Goal: Use online tool/utility: Utilize a website feature to perform a specific function

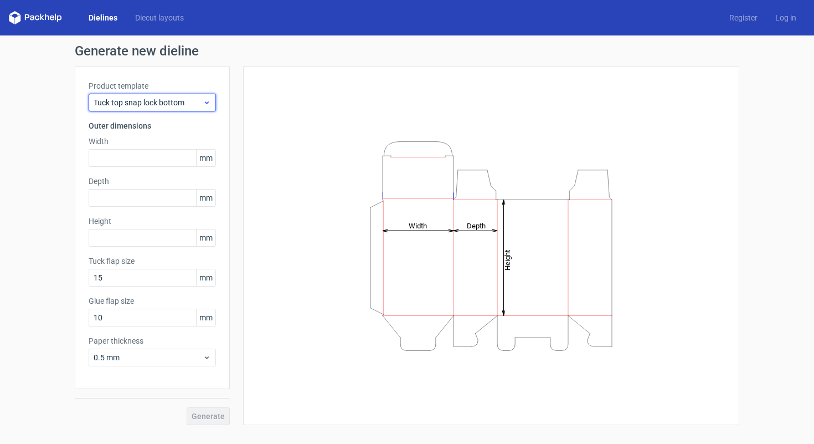
click at [198, 107] on span "Tuck top snap lock bottom" at bounding box center [148, 102] width 109 height 11
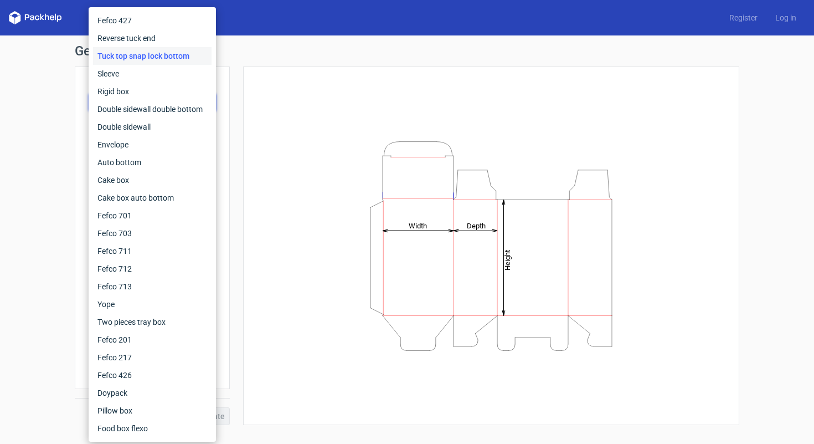
click at [322, 304] on div "Height Depth Width" at bounding box center [491, 245] width 469 height 331
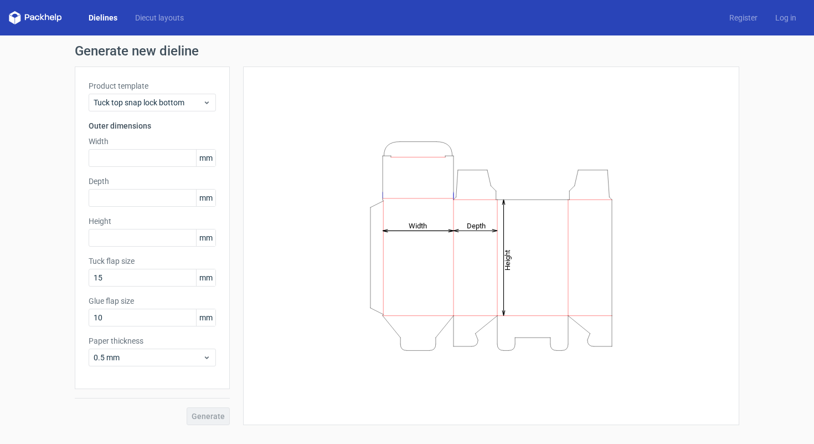
click at [408, 260] on icon "Height Depth Width" at bounding box center [491, 246] width 332 height 222
click at [191, 102] on span "Tuck top snap lock bottom" at bounding box center [148, 102] width 109 height 11
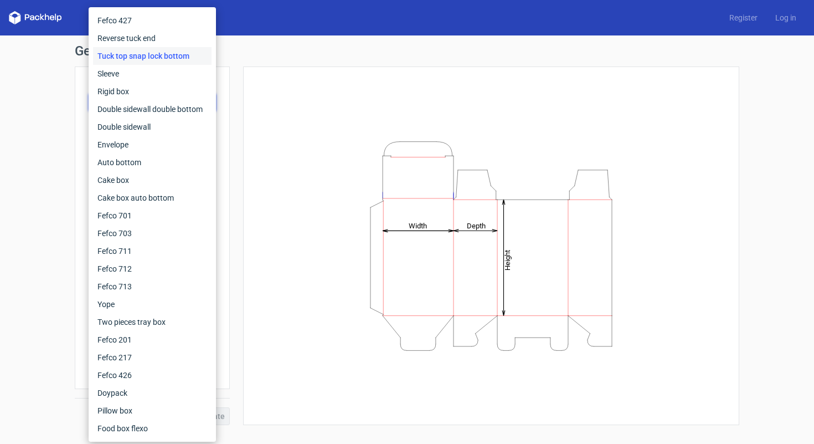
click at [273, 143] on div "Height Depth Width" at bounding box center [491, 245] width 469 height 331
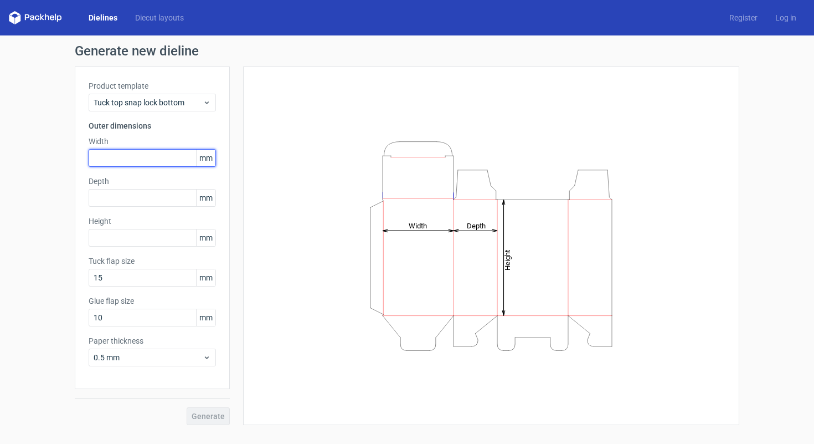
click at [154, 155] on input "text" at bounding box center [152, 158] width 127 height 18
click at [421, 202] on icon "Height Depth Width" at bounding box center [491, 246] width 332 height 222
click at [144, 153] on input "text" at bounding box center [152, 158] width 127 height 18
type input "36"
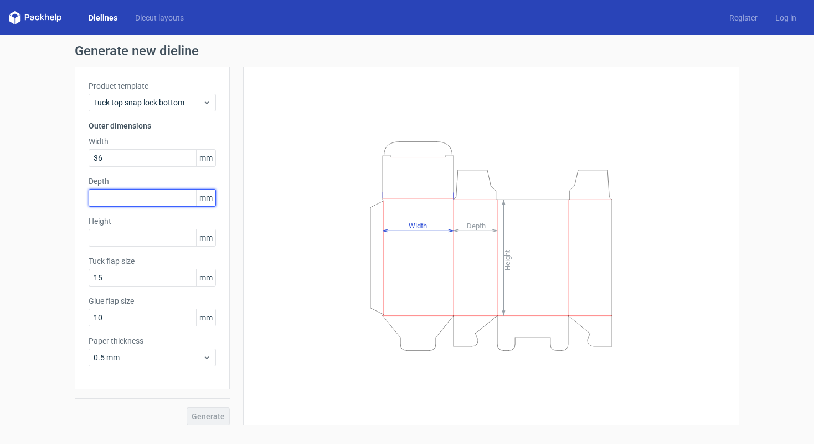
click at [145, 197] on input "text" at bounding box center [152, 198] width 127 height 18
type input "3"
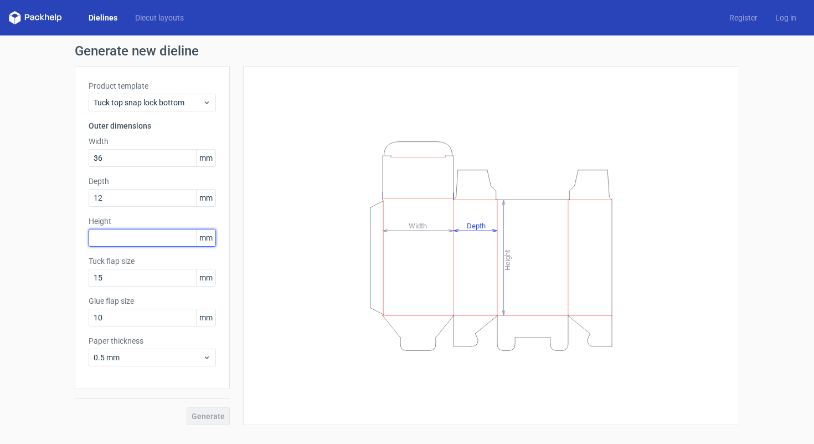
click at [141, 238] on div "Height mm" at bounding box center [152, 231] width 127 height 31
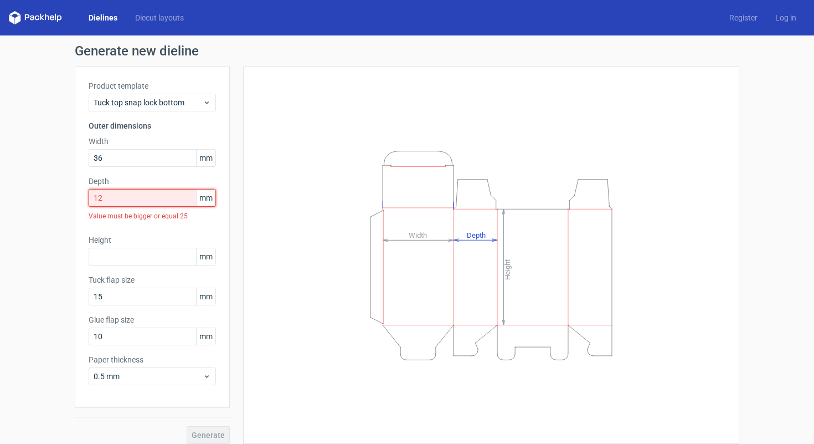
drag, startPoint x: 145, startPoint y: 194, endPoint x: 41, endPoint y: 187, distance: 104.4
click at [41, 187] on div "Generate new dieline Product template Tuck top snap lock bottom Outer dimension…" at bounding box center [407, 243] width 814 height 417
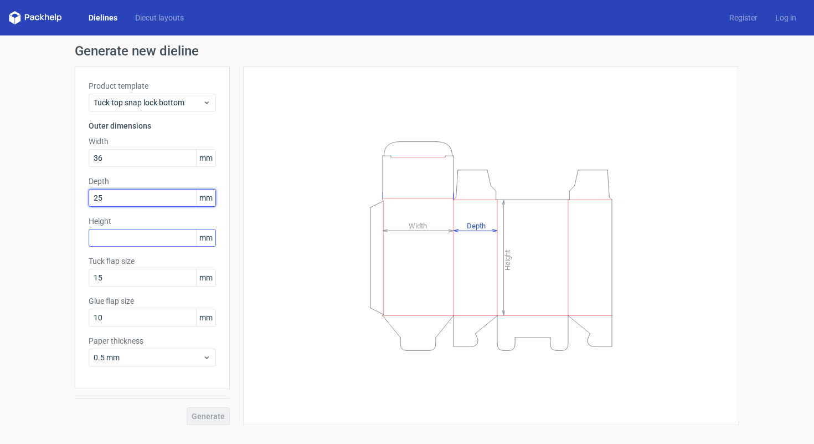
type input "25"
click at [114, 239] on input "text" at bounding box center [152, 238] width 127 height 18
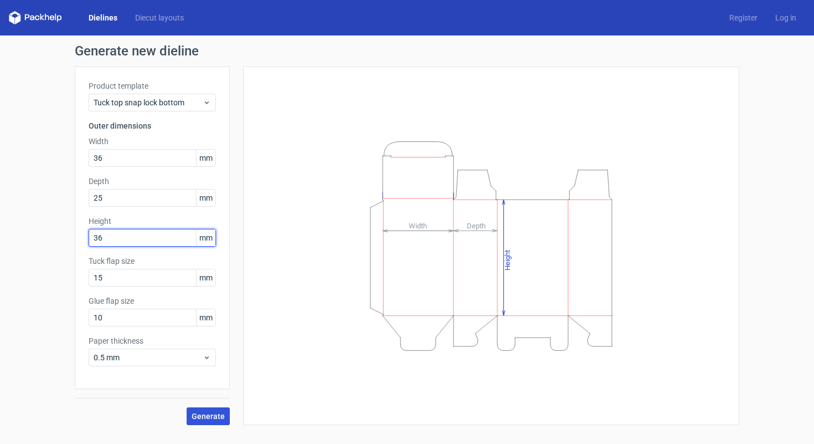
type input "36"
click at [212, 421] on button "Generate" at bounding box center [208, 416] width 43 height 18
